Goal: Information Seeking & Learning: Check status

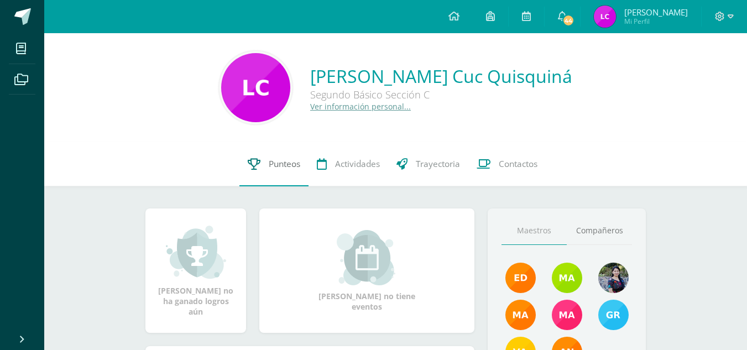
click at [271, 165] on span "Punteos" at bounding box center [285, 164] width 32 height 12
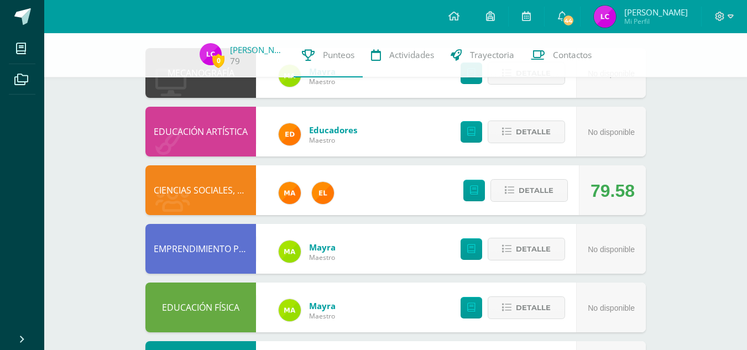
scroll to position [128, 0]
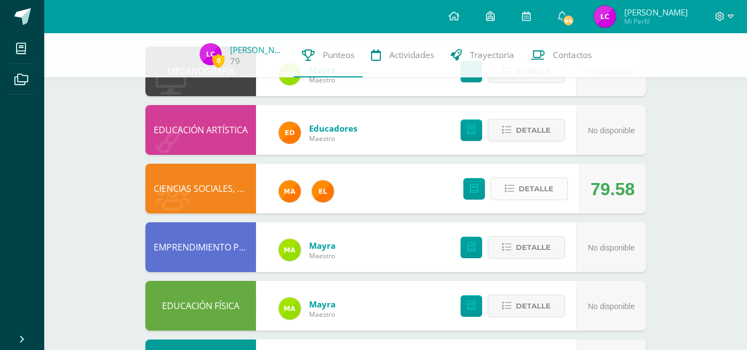
click at [544, 191] on span "Detalle" at bounding box center [536, 189] width 35 height 20
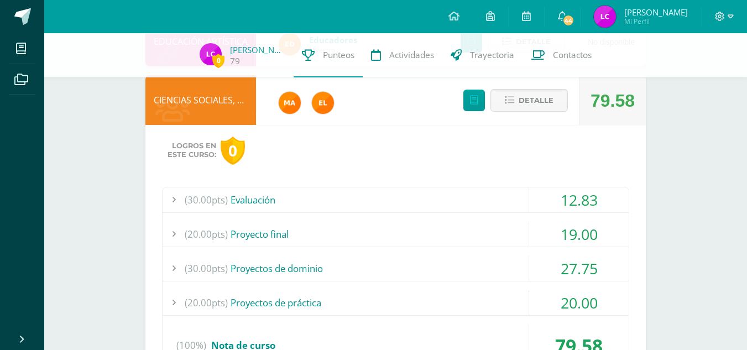
scroll to position [217, 0]
click at [253, 197] on div "(30.00pts) Evaluación" at bounding box center [396, 199] width 466 height 25
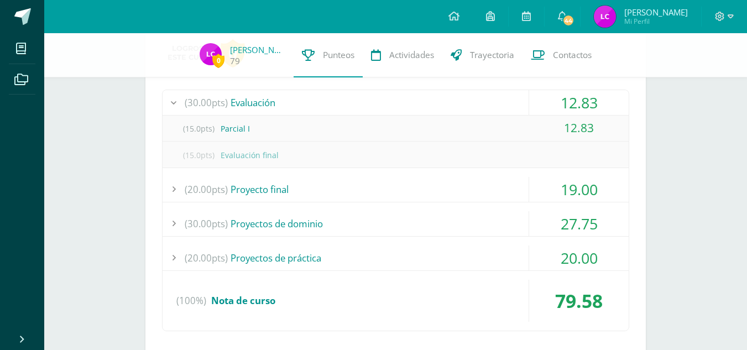
scroll to position [314, 0]
click at [259, 183] on div "(20.00pts) Proyecto final" at bounding box center [396, 188] width 466 height 25
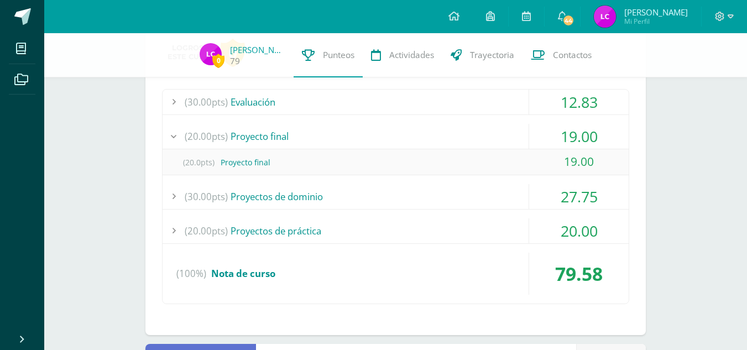
click at [279, 193] on div "(30.00pts) Proyectos de dominio" at bounding box center [396, 196] width 466 height 25
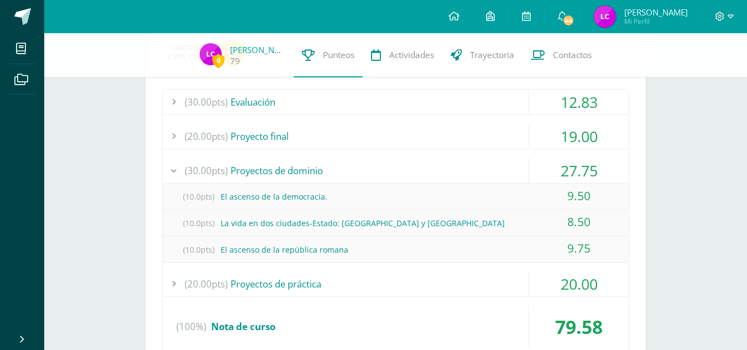
click at [263, 221] on div "(10.0pts) La vida en dos ciudades-Estado: Atenas y Esparta" at bounding box center [396, 223] width 466 height 25
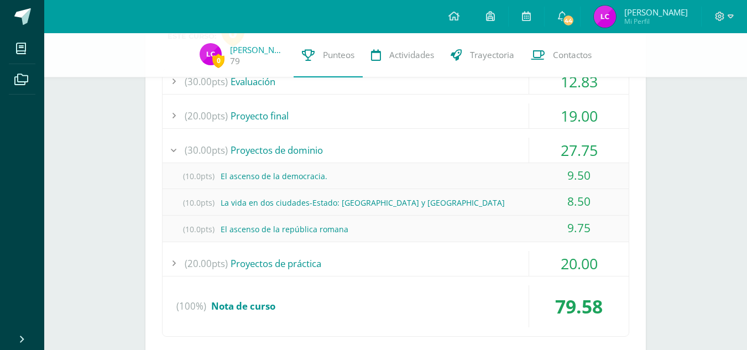
scroll to position [335, 0]
click at [277, 260] on div "(20.00pts) Proyectos de práctica" at bounding box center [396, 263] width 466 height 25
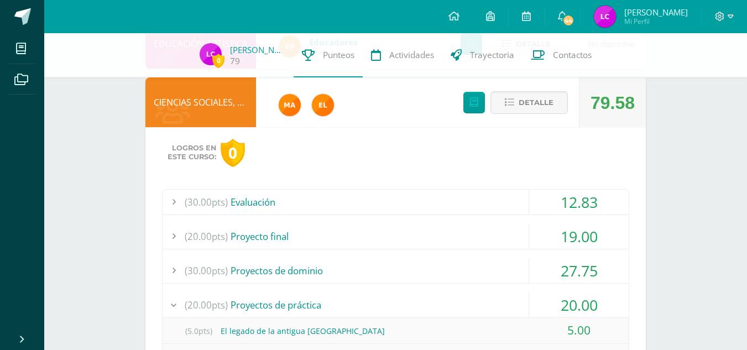
scroll to position [189, 0]
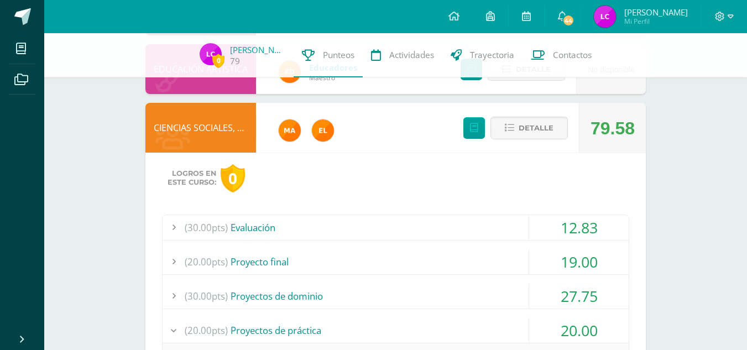
click at [257, 225] on div "(30.00pts) Evaluación" at bounding box center [396, 227] width 466 height 25
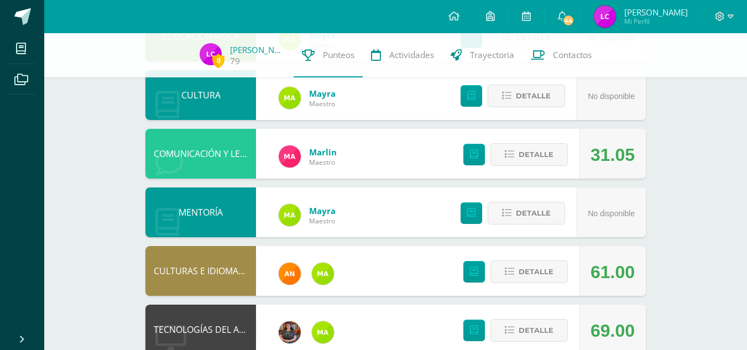
scroll to position [934, 0]
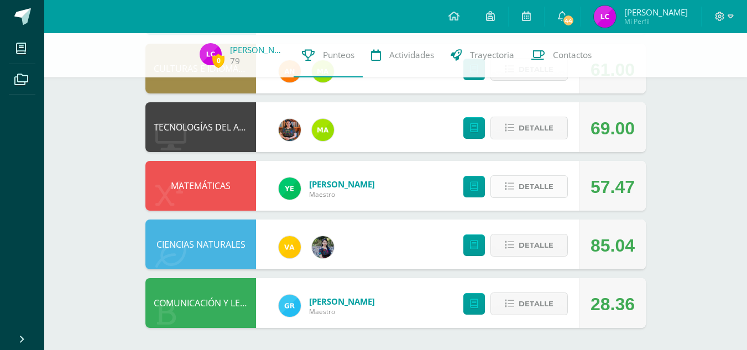
click at [522, 178] on span "Detalle" at bounding box center [536, 186] width 35 height 20
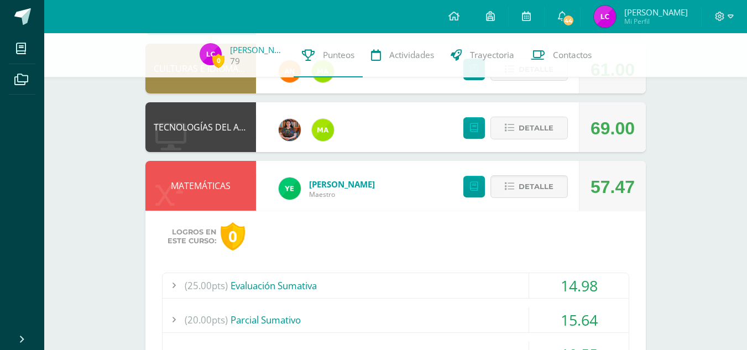
click at [270, 288] on div "(25.00pts) Evaluación Sumativa" at bounding box center [396, 285] width 466 height 25
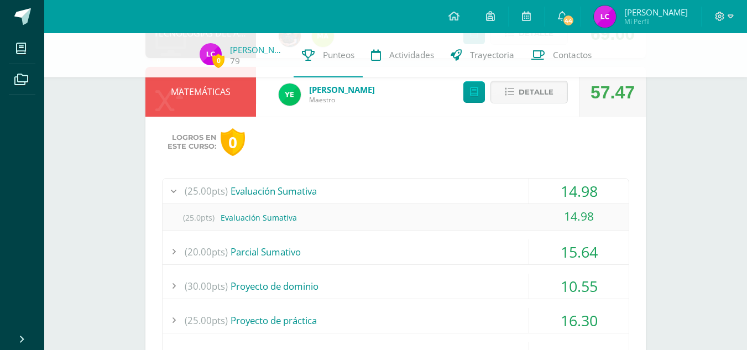
scroll to position [978, 0]
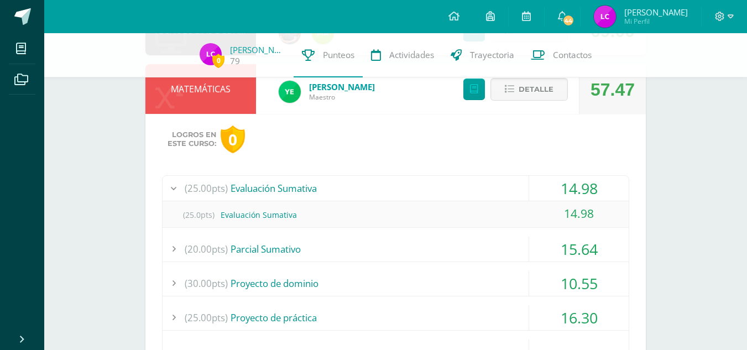
click at [258, 256] on div "(20.00pts) Parcial Sumativo" at bounding box center [396, 249] width 466 height 25
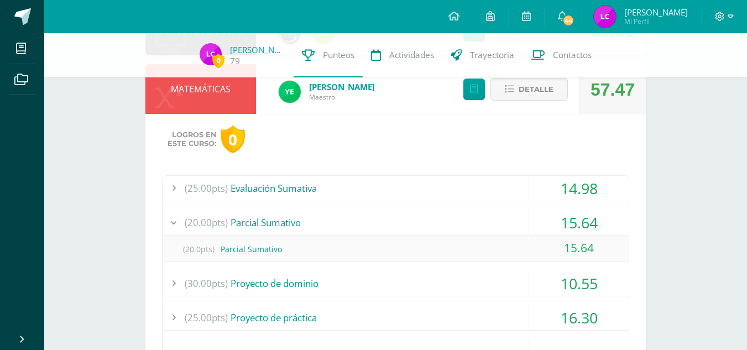
click at [268, 273] on div "(30.00pts) Proyecto de dominio" at bounding box center [396, 283] width 466 height 25
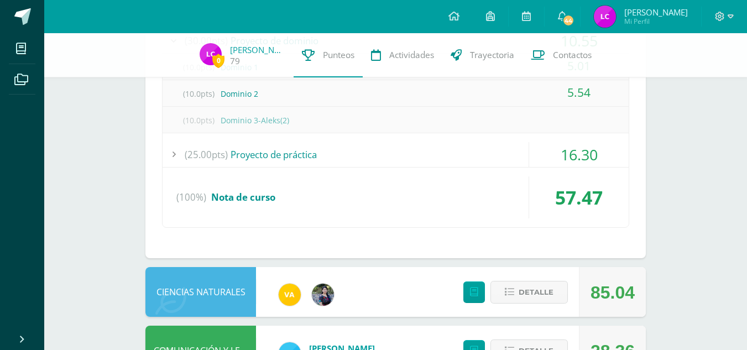
scroll to position [1242, 0]
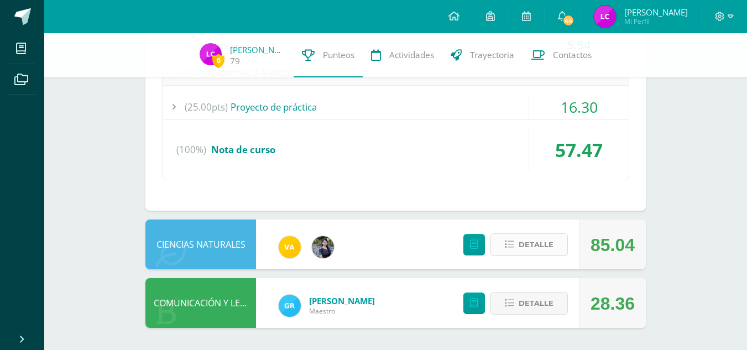
click at [516, 245] on button "Detalle" at bounding box center [529, 244] width 77 height 23
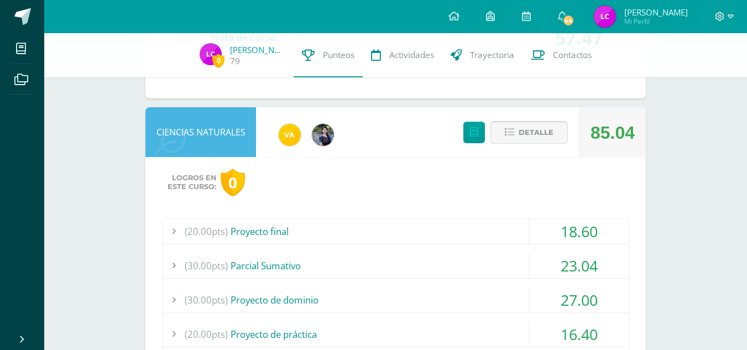
scroll to position [1364, 0]
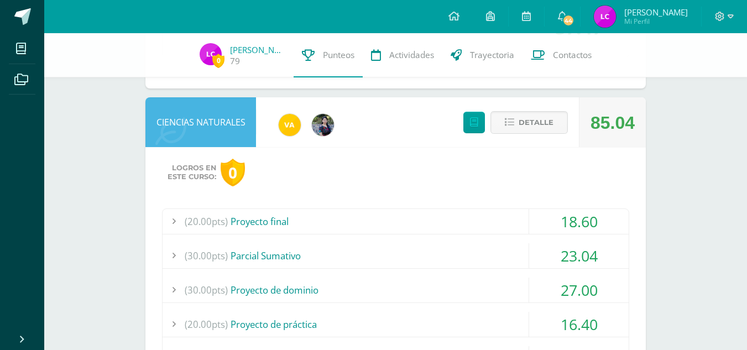
click at [274, 223] on div "(20.00pts) Proyecto final" at bounding box center [396, 221] width 466 height 25
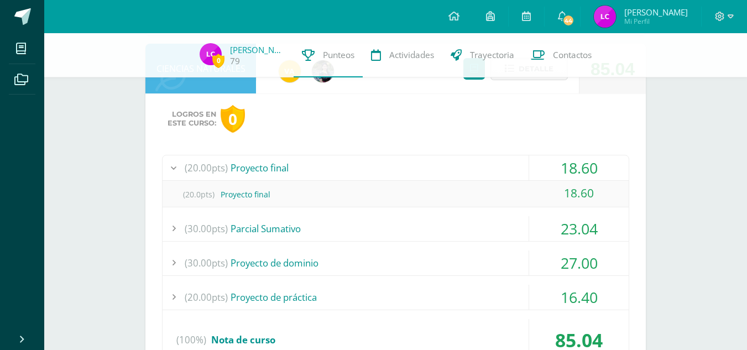
scroll to position [1340, 0]
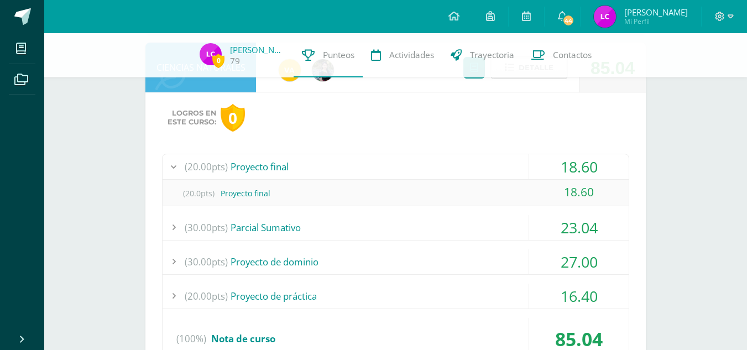
click at [273, 223] on div "(30.00pts) Parcial Sumativo" at bounding box center [396, 227] width 466 height 25
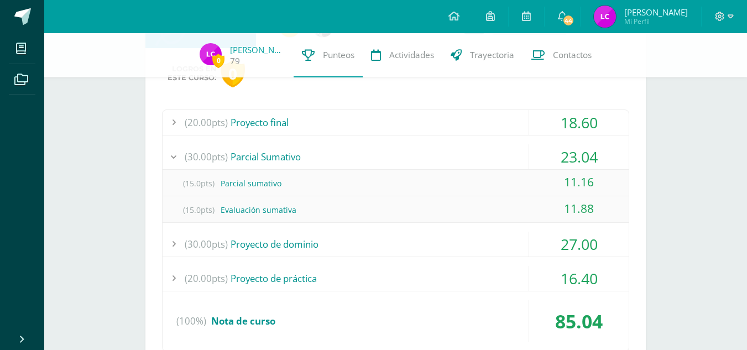
scroll to position [1385, 0]
click at [237, 239] on div "(30.00pts) Proyecto de dominio" at bounding box center [396, 243] width 466 height 25
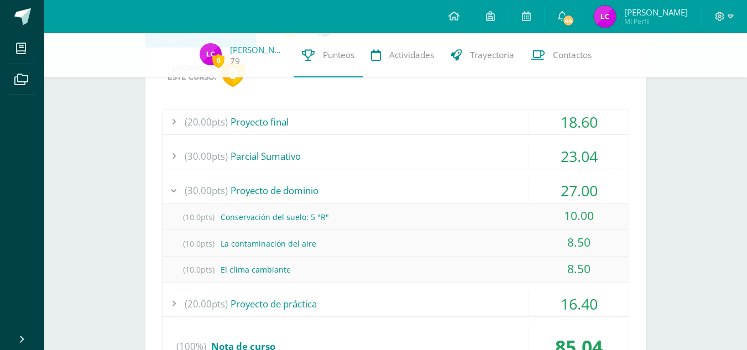
click at [259, 304] on div "(20.00pts) Proyecto de práctica" at bounding box center [396, 304] width 466 height 25
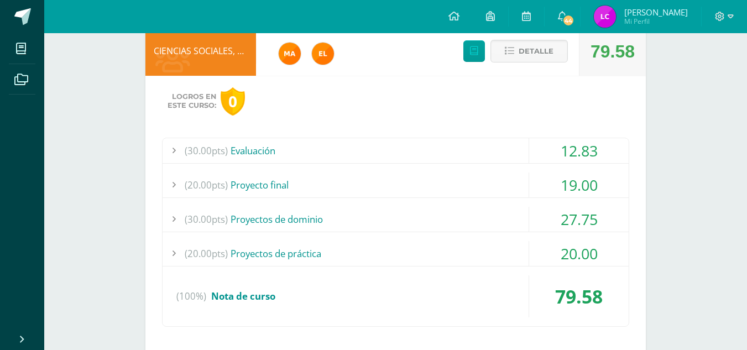
scroll to position [0, 0]
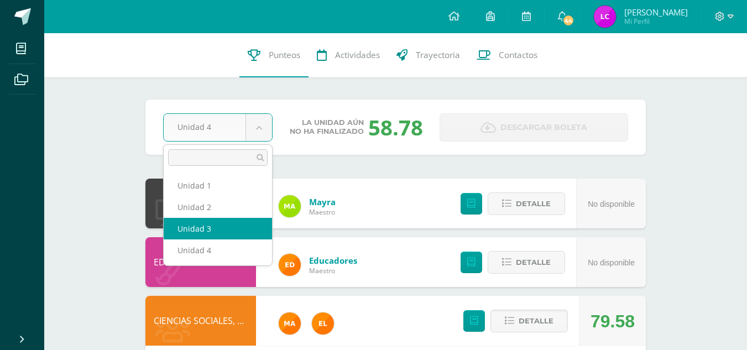
select select "Unidad 3"
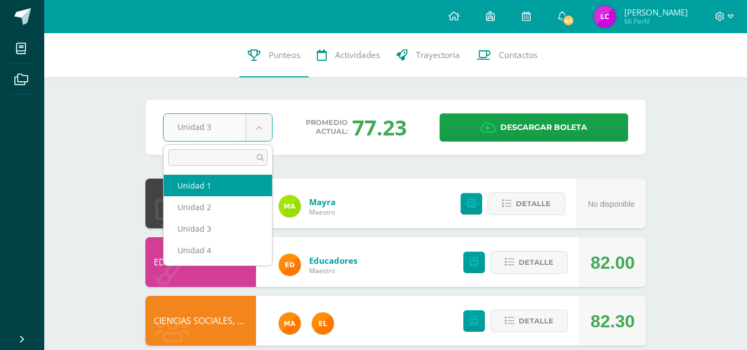
select select "Unidad 1"
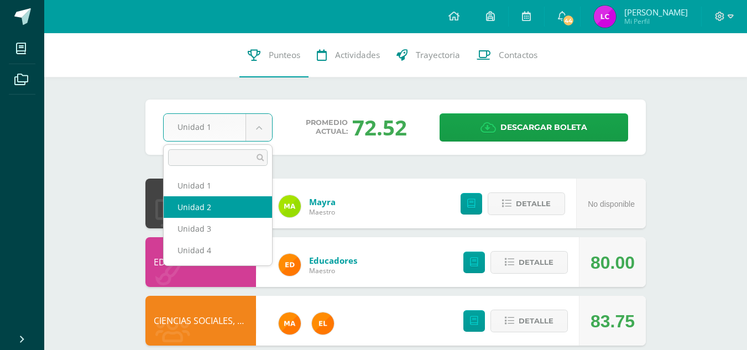
select select "Unidad 2"
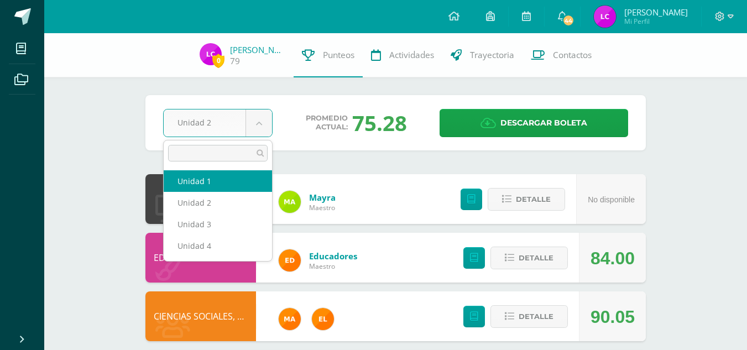
select select "Unidad 1"
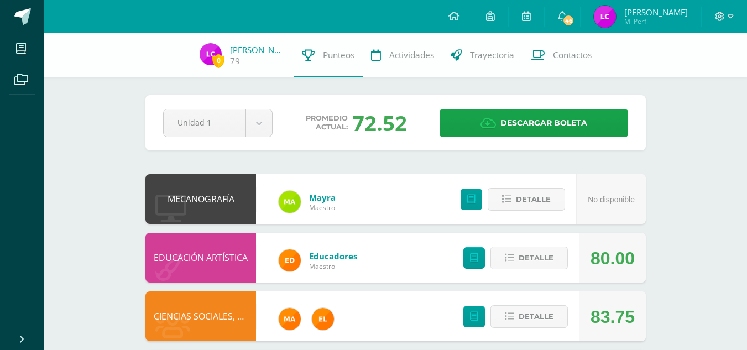
click at [226, 184] on div "MECANOGRAFÍA" at bounding box center [200, 199] width 111 height 50
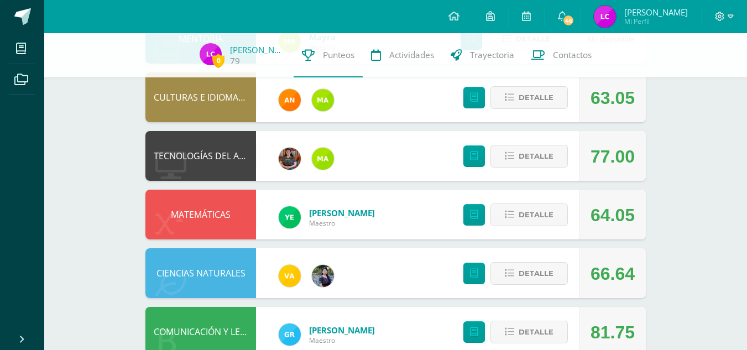
scroll to position [573, 0]
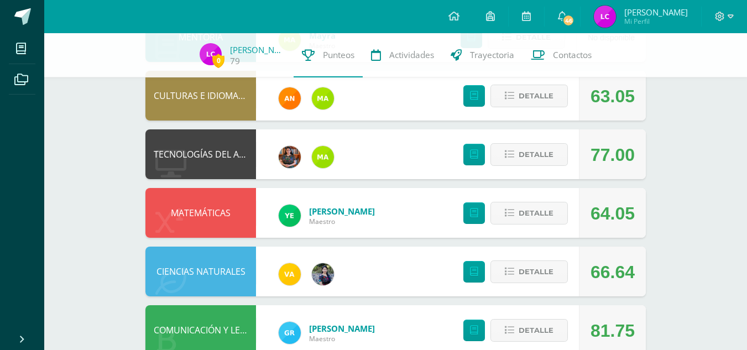
drag, startPoint x: 251, startPoint y: 199, endPoint x: 6, endPoint y: 255, distance: 251.5
click at [6, 255] on ul "Mis cursos Archivos" at bounding box center [22, 179] width 44 height 293
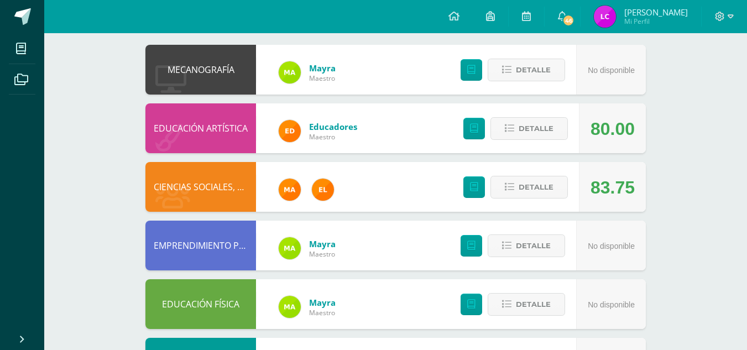
scroll to position [0, 0]
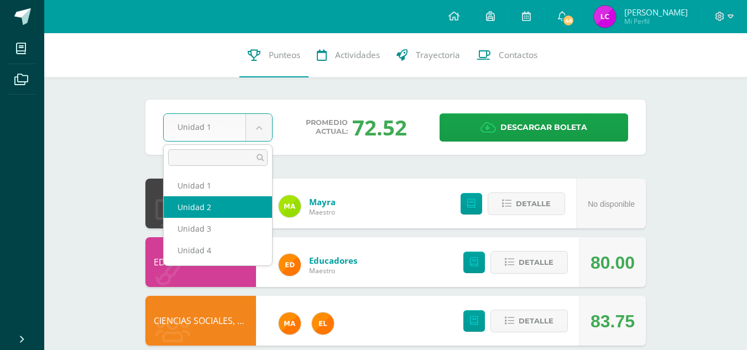
select select "Unidad 2"
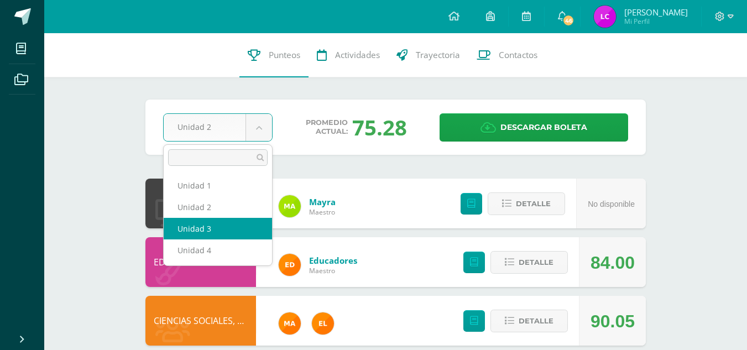
select select "Unidad 3"
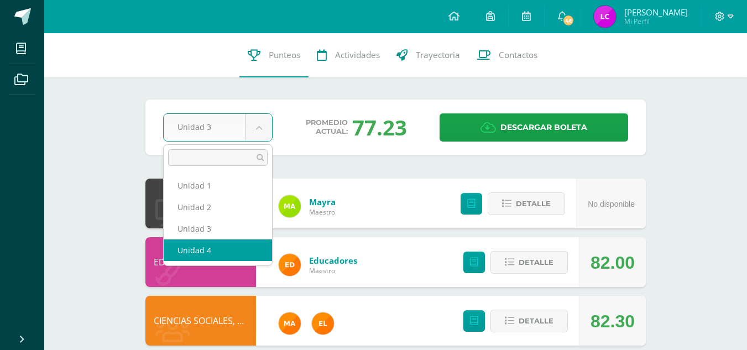
select select "Unidad 4"
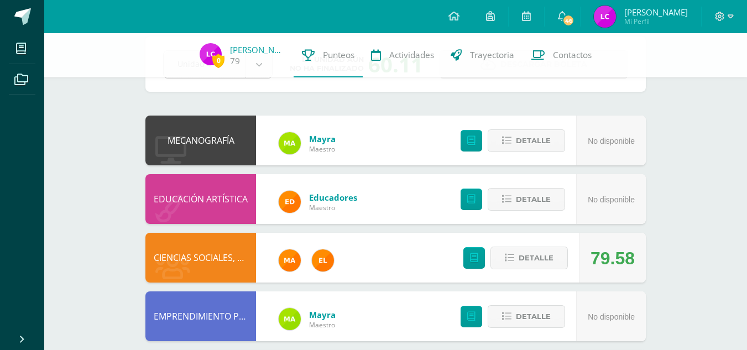
scroll to position [60, 0]
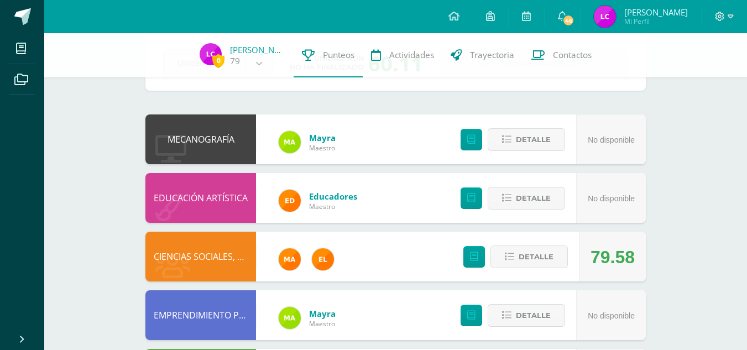
click at [505, 301] on div "Detalle" at bounding box center [510, 315] width 132 height 50
click at [548, 261] on span "Detalle" at bounding box center [536, 257] width 35 height 20
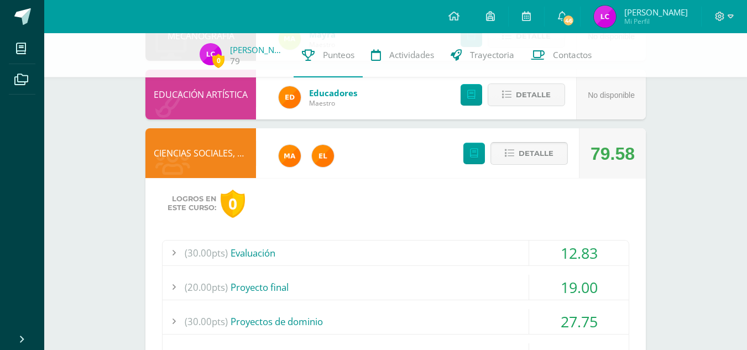
scroll to position [179, 0]
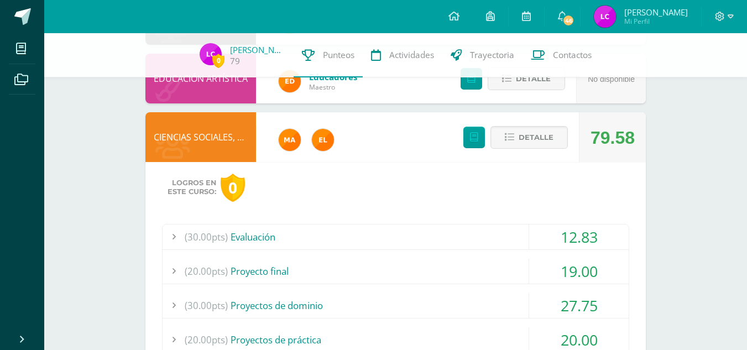
click at [253, 241] on div "(30.00pts) Evaluación" at bounding box center [396, 237] width 466 height 25
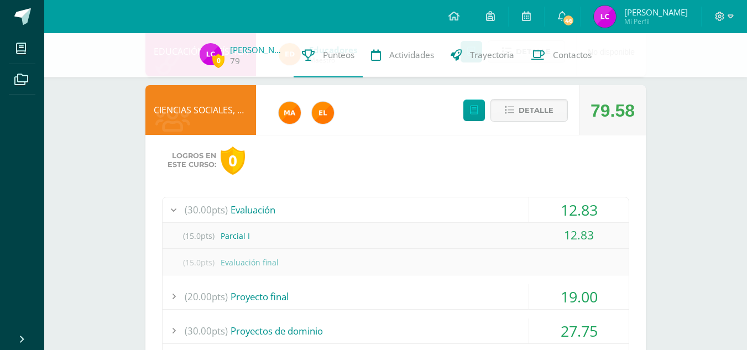
scroll to position [212, 0]
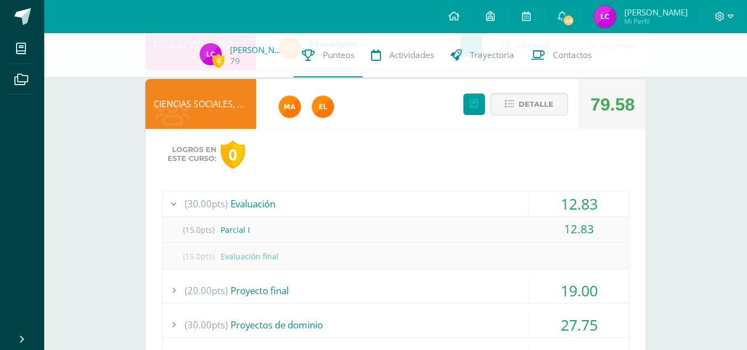
click at [263, 292] on div "(20.00pts) Proyecto final" at bounding box center [396, 290] width 466 height 25
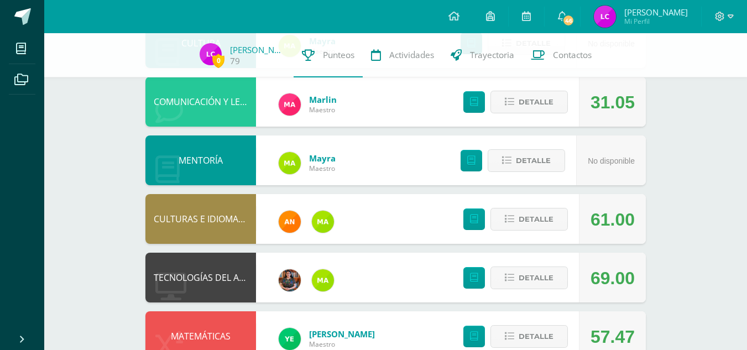
scroll to position [758, 0]
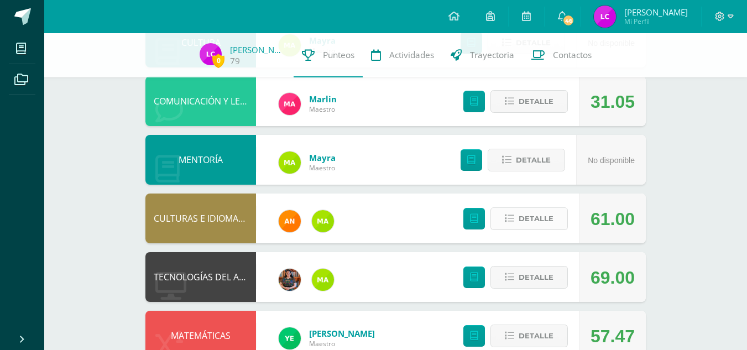
click at [517, 211] on button "Detalle" at bounding box center [529, 218] width 77 height 23
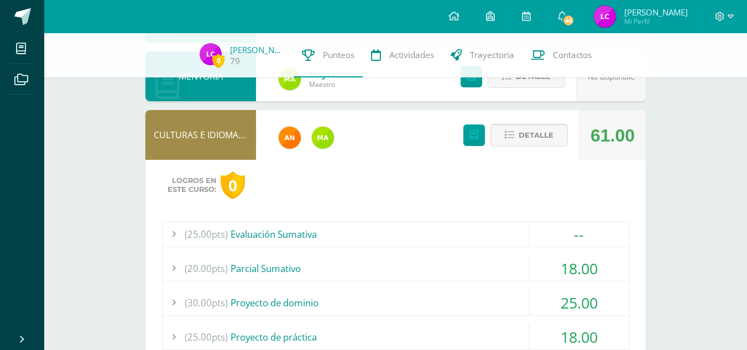
scroll to position [842, 0]
click at [291, 237] on div "(25.00pts) Evaluación Sumativa" at bounding box center [396, 233] width 466 height 25
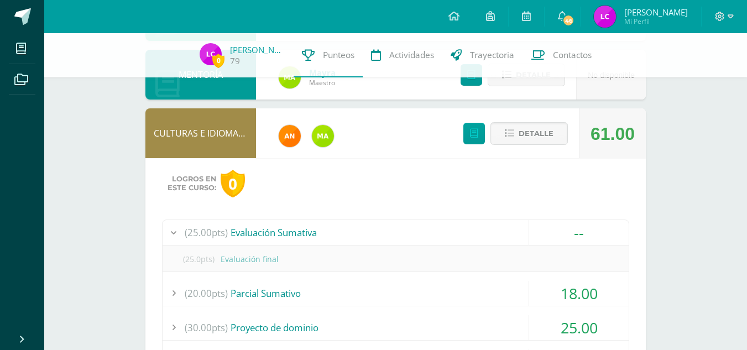
scroll to position [815, 0]
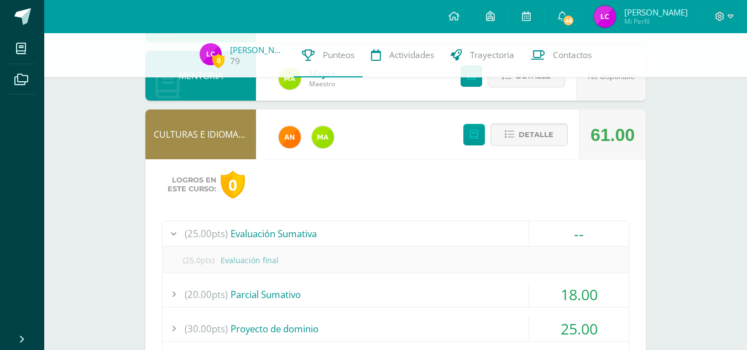
click at [274, 308] on div "(20.00pts) [GEOGRAPHIC_DATA] 18.00" at bounding box center [396, 294] width 466 height 25
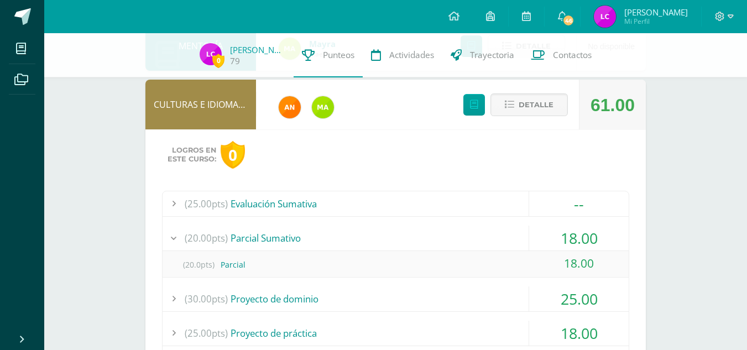
scroll to position [846, 0]
click at [274, 308] on div "(30.00pts) Proyecto de dominio" at bounding box center [396, 298] width 466 height 25
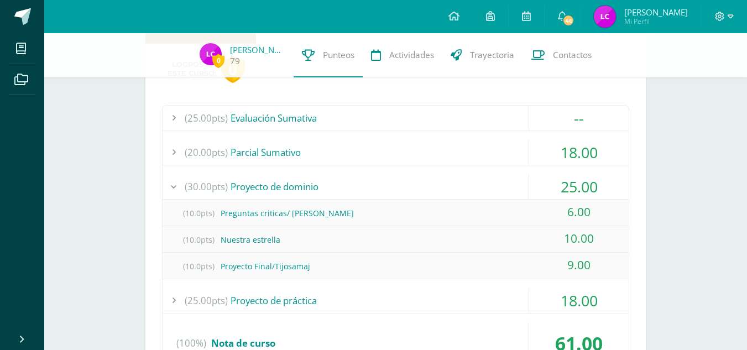
scroll to position [933, 0]
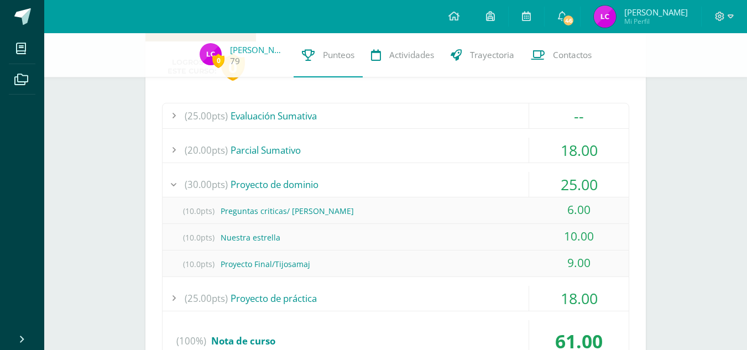
click at [274, 308] on div "(25.00pts) Proyecto de práctica" at bounding box center [396, 298] width 466 height 25
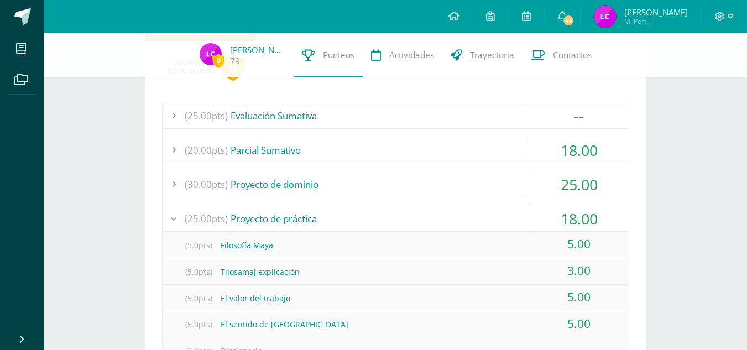
click at [274, 308] on div "(5.0pts) El valor del trabajo" at bounding box center [396, 298] width 466 height 25
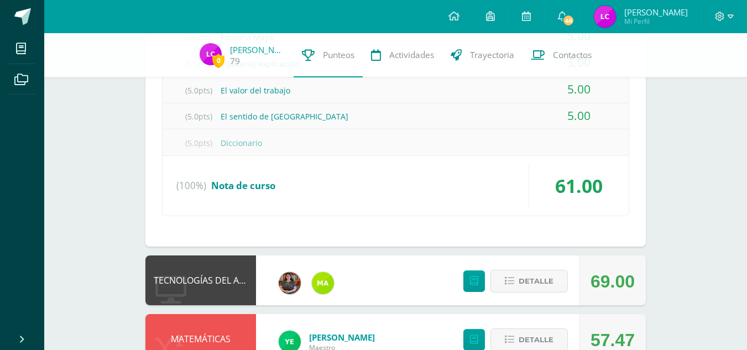
scroll to position [1146, 0]
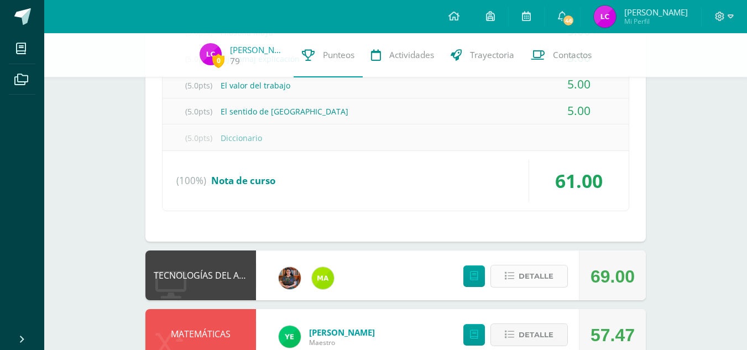
click at [510, 278] on icon at bounding box center [509, 276] width 9 height 9
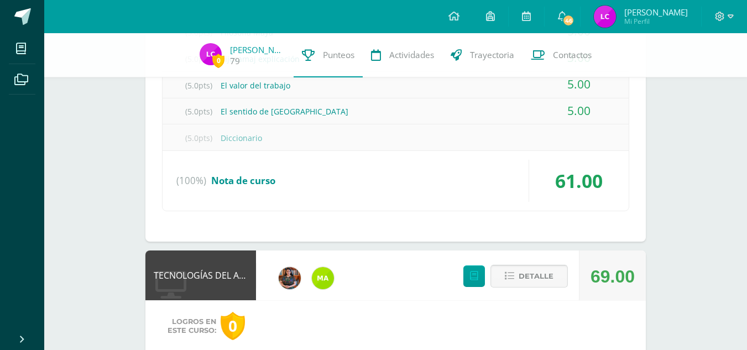
click at [510, 278] on icon at bounding box center [509, 276] width 9 height 9
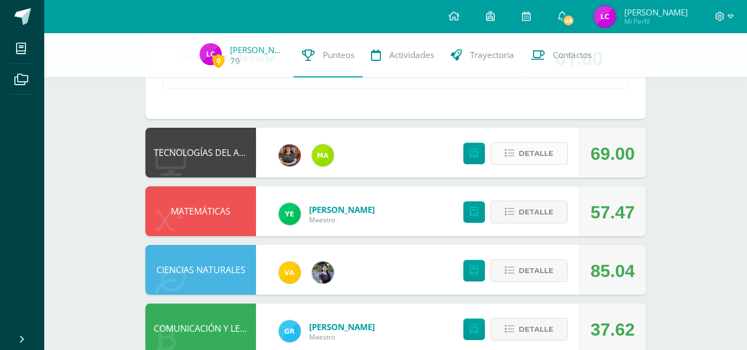
scroll to position [1270, 0]
drag, startPoint x: 549, startPoint y: 151, endPoint x: 546, endPoint y: 181, distance: 30.0
click at [543, 169] on div "Detalle" at bounding box center [513, 152] width 132 height 50
click at [541, 162] on span "Detalle" at bounding box center [536, 153] width 35 height 20
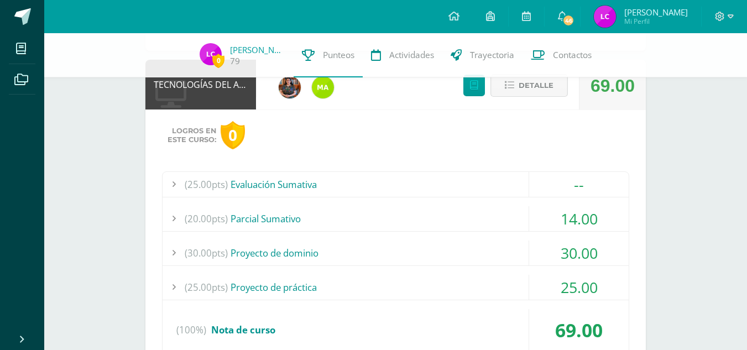
scroll to position [1338, 0]
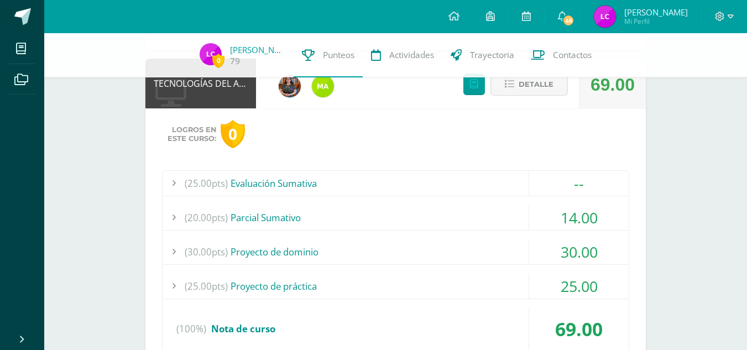
click at [309, 225] on div "(20.00pts) [GEOGRAPHIC_DATA]" at bounding box center [396, 217] width 466 height 25
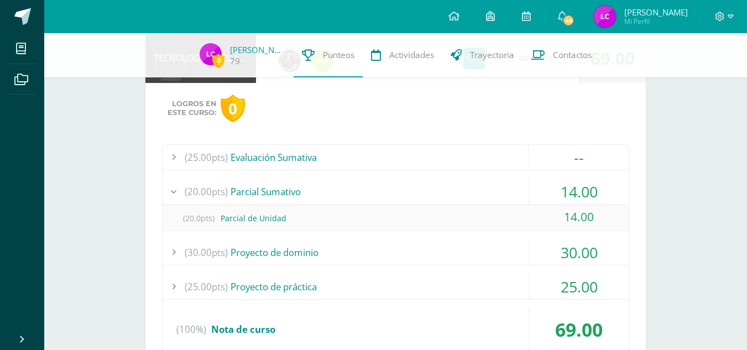
scroll to position [1236, 0]
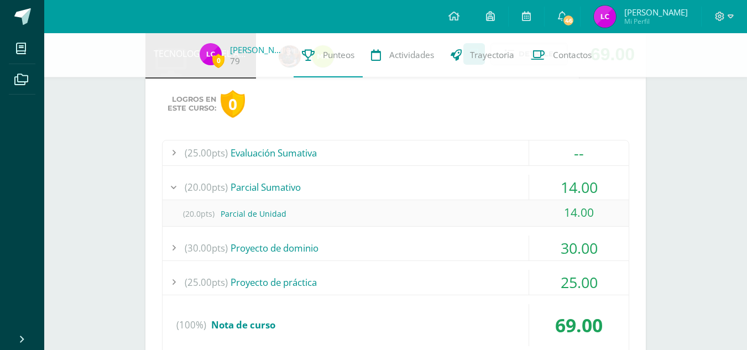
click at [285, 251] on div "(30.00pts) Proyecto de dominio" at bounding box center [396, 248] width 466 height 25
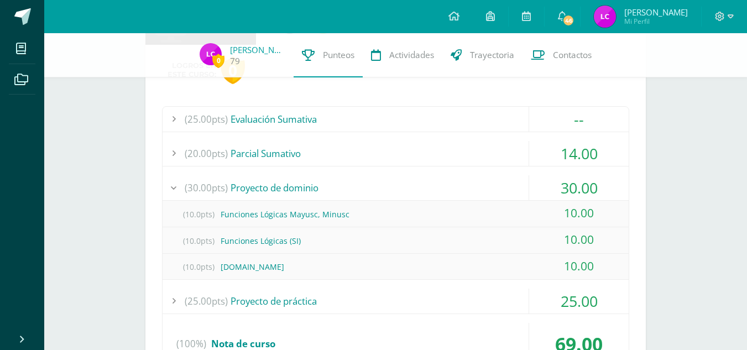
scroll to position [1271, 0]
click at [290, 310] on div "(25.00pts) Proyecto de práctica" at bounding box center [396, 300] width 466 height 25
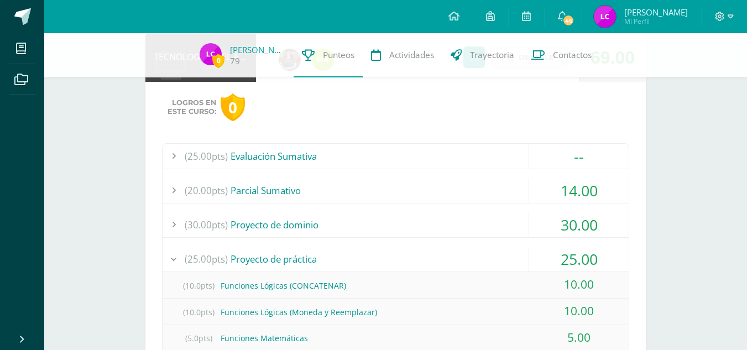
scroll to position [1233, 0]
click at [258, 219] on div "(30.00pts) Proyecto de dominio" at bounding box center [396, 225] width 466 height 25
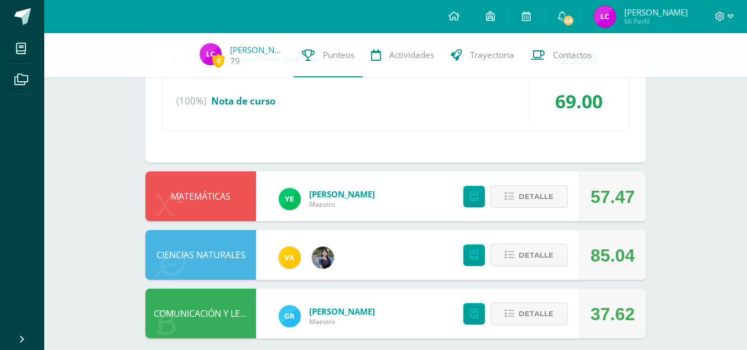
scroll to position [1515, 0]
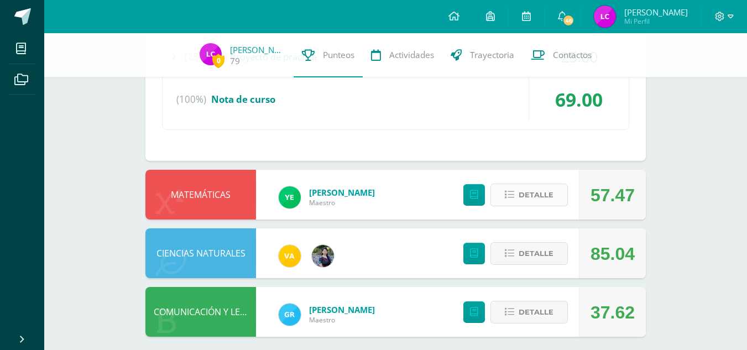
click at [543, 191] on span "Detalle" at bounding box center [536, 195] width 35 height 20
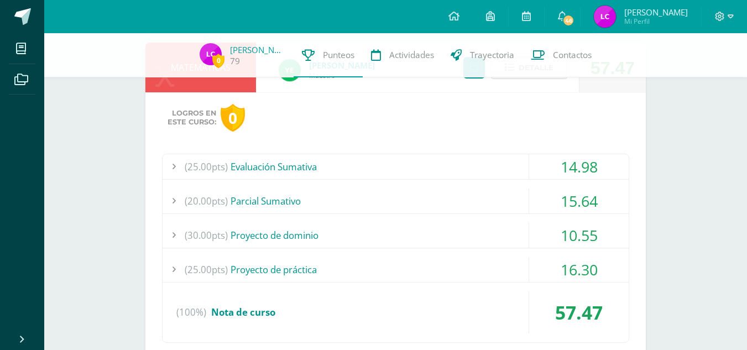
scroll to position [1643, 0]
click at [352, 257] on div "(25.00pts) Proyecto de práctica" at bounding box center [396, 268] width 466 height 25
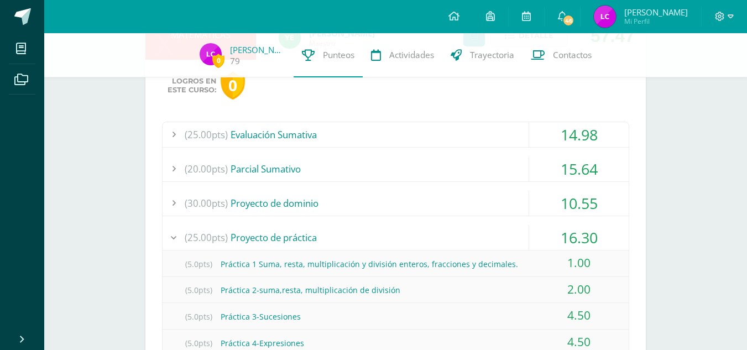
scroll to position [1594, 0]
click at [273, 209] on div "(30.00pts) Proyecto de dominio" at bounding box center [396, 203] width 466 height 25
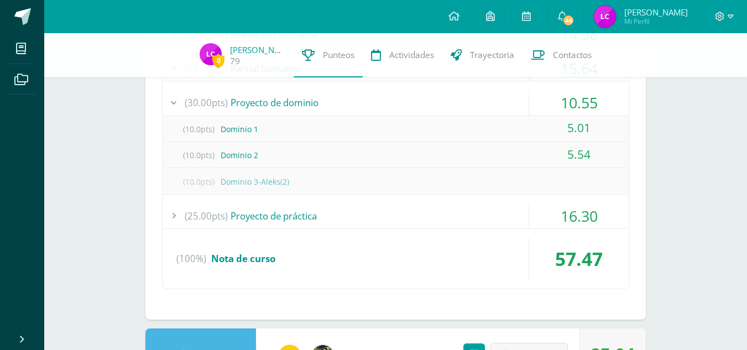
scroll to position [1805, 0]
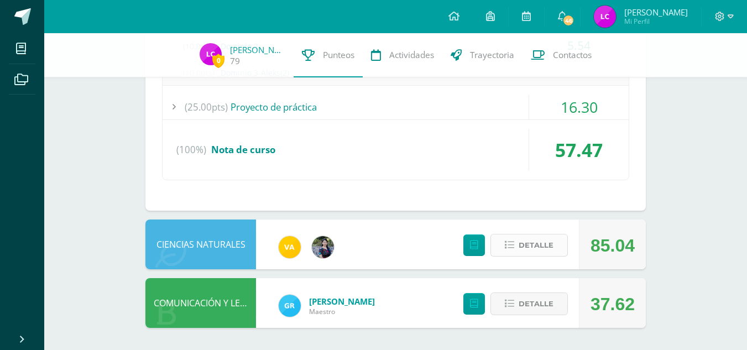
click at [542, 252] on span "Detalle" at bounding box center [536, 245] width 35 height 20
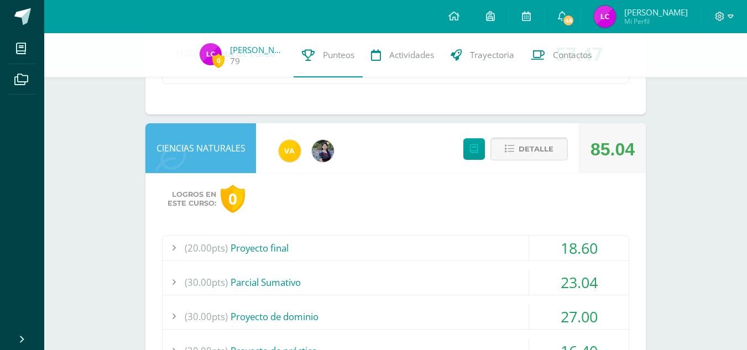
scroll to position [1915, 0]
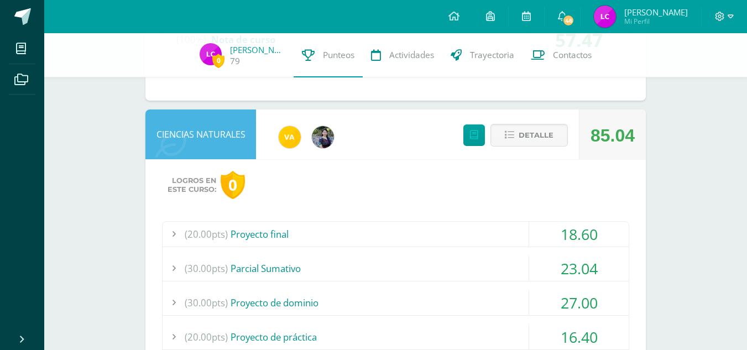
click at [288, 236] on div "(20.00pts) Proyecto final" at bounding box center [396, 234] width 466 height 25
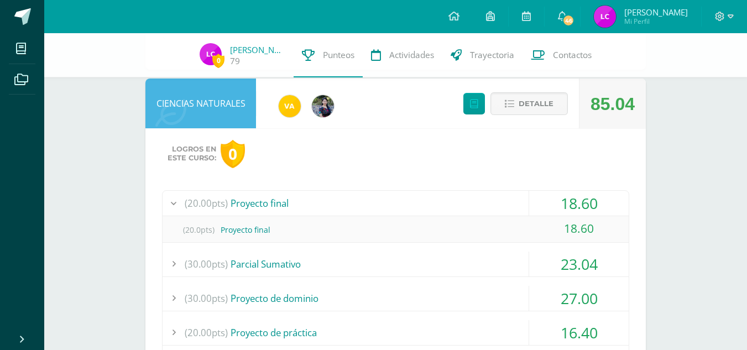
scroll to position [1870, 0]
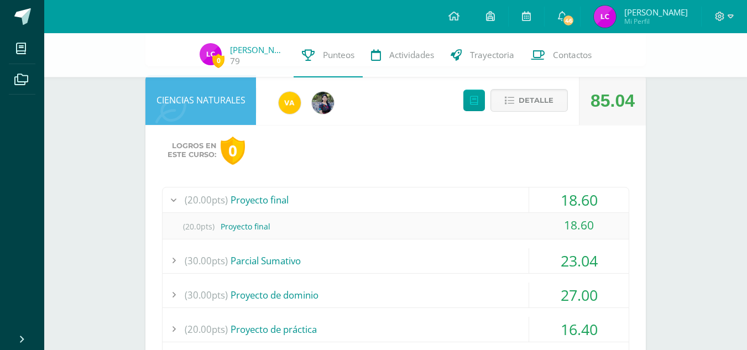
click at [276, 249] on div "(30.00pts) [GEOGRAPHIC_DATA]" at bounding box center [396, 260] width 466 height 25
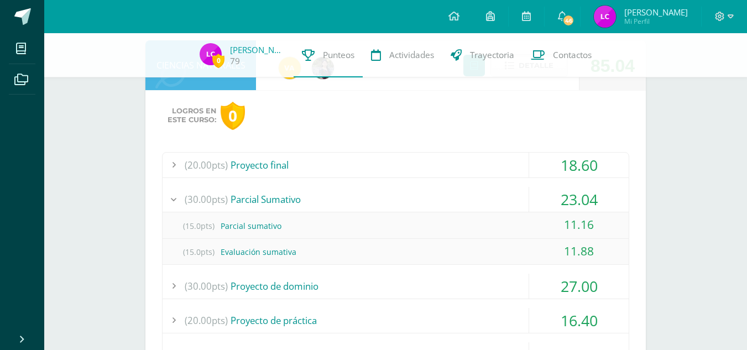
scroll to position [1905, 0]
click at [258, 285] on div "(30.00pts) Proyecto de dominio" at bounding box center [396, 285] width 466 height 25
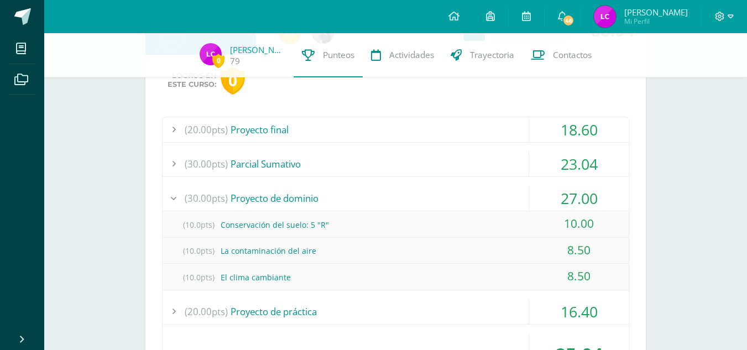
scroll to position [1941, 0]
click at [269, 321] on div "(20.00pts) Proyecto de práctica" at bounding box center [396, 311] width 466 height 25
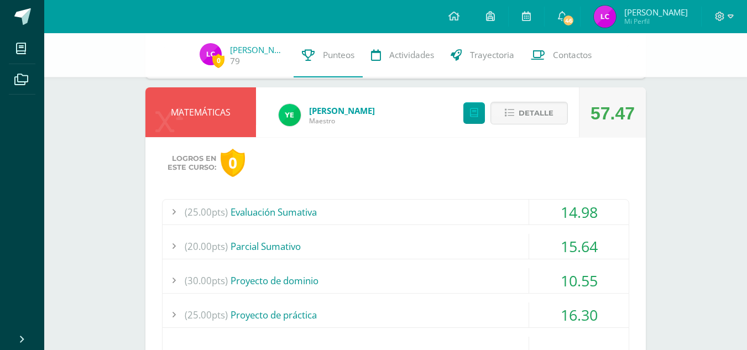
scroll to position [1515, 0]
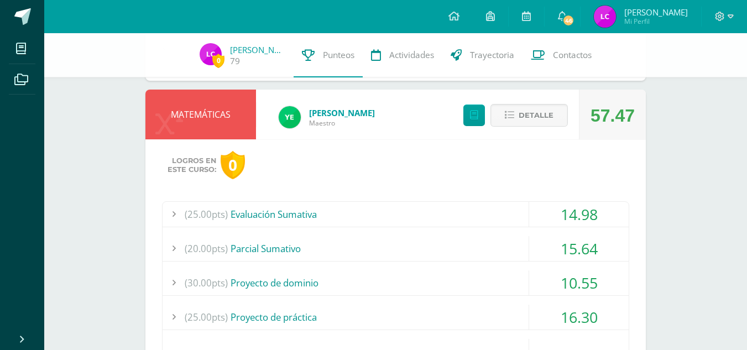
click at [725, 23] on div at bounding box center [724, 16] width 45 height 33
